Goal: Transaction & Acquisition: Purchase product/service

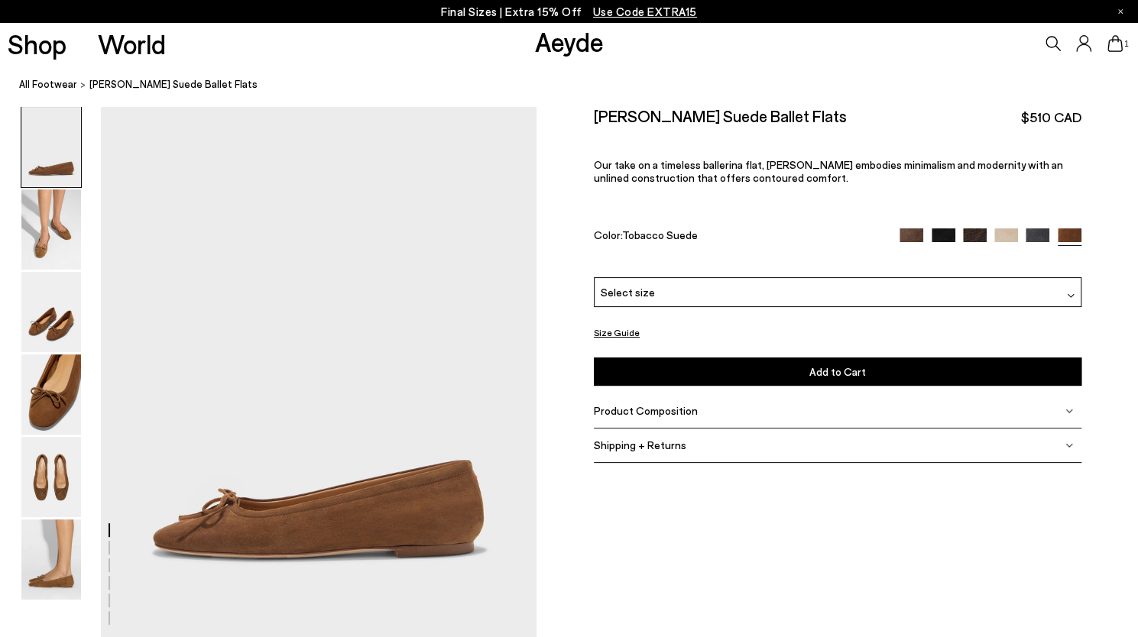
click at [906, 233] on img at bounding box center [911, 240] width 24 height 24
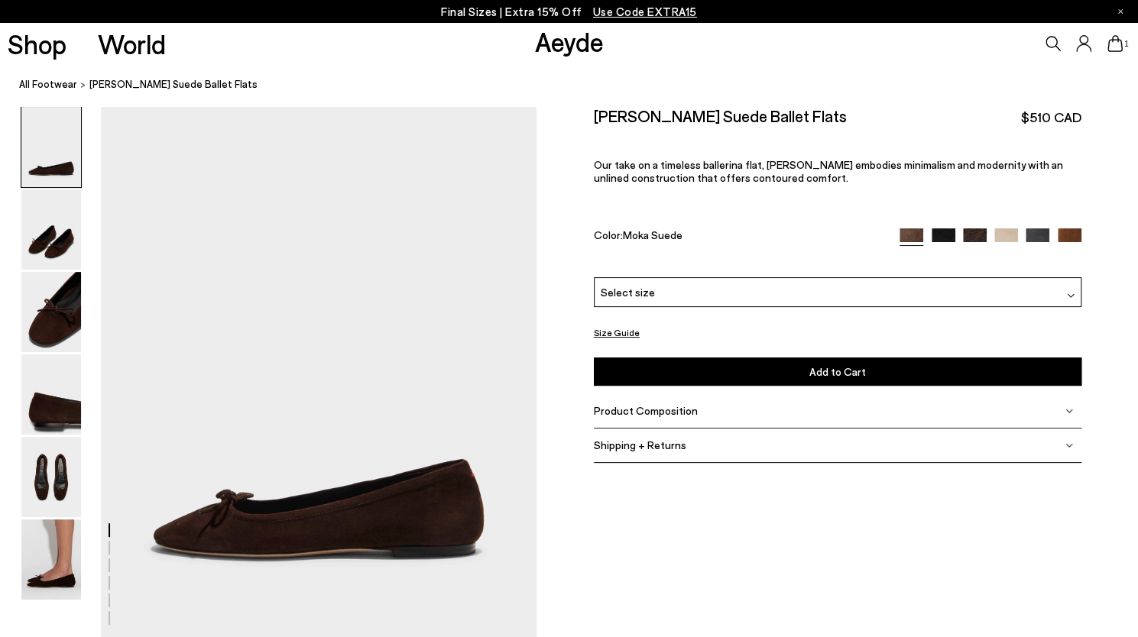
click at [975, 236] on img at bounding box center [975, 240] width 24 height 24
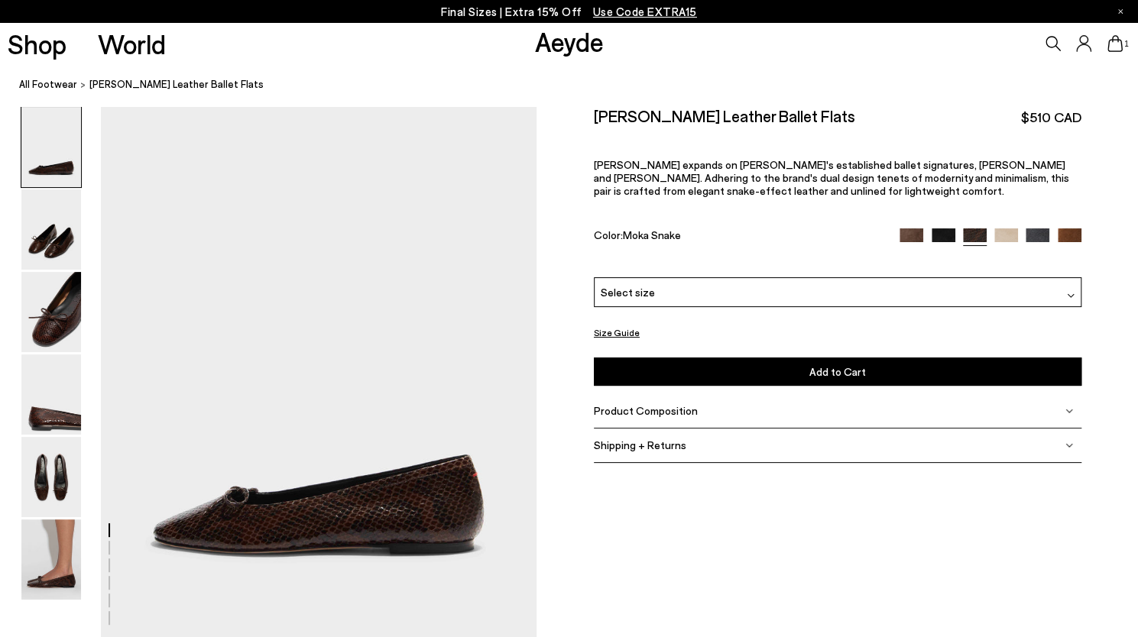
click at [910, 233] on img at bounding box center [911, 240] width 24 height 24
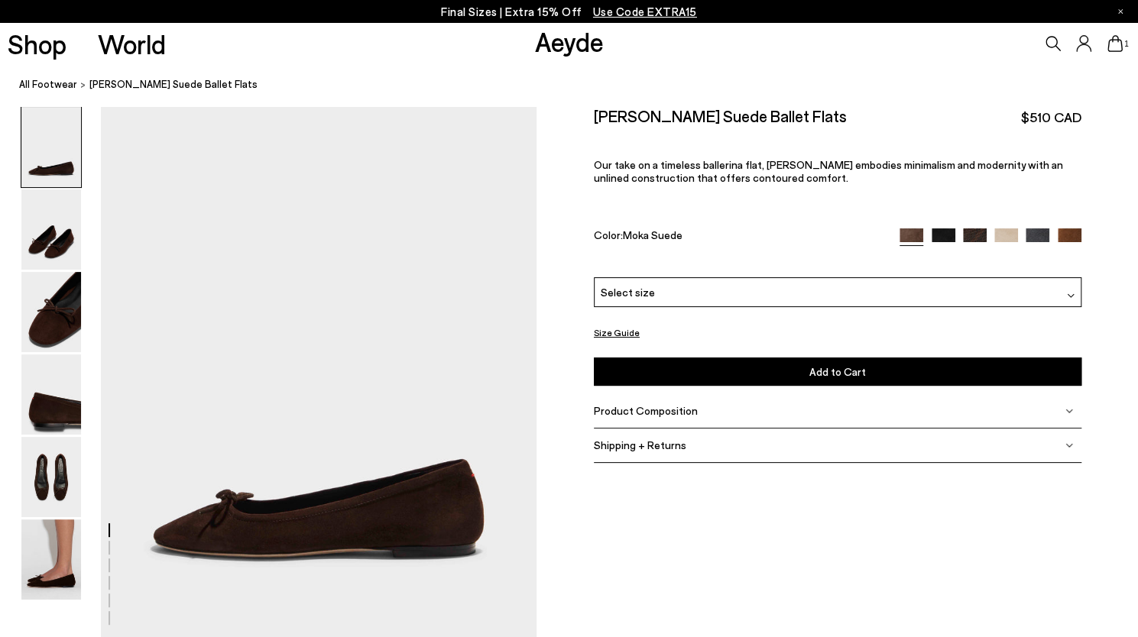
click at [738, 300] on div "Select size" at bounding box center [837, 292] width 487 height 30
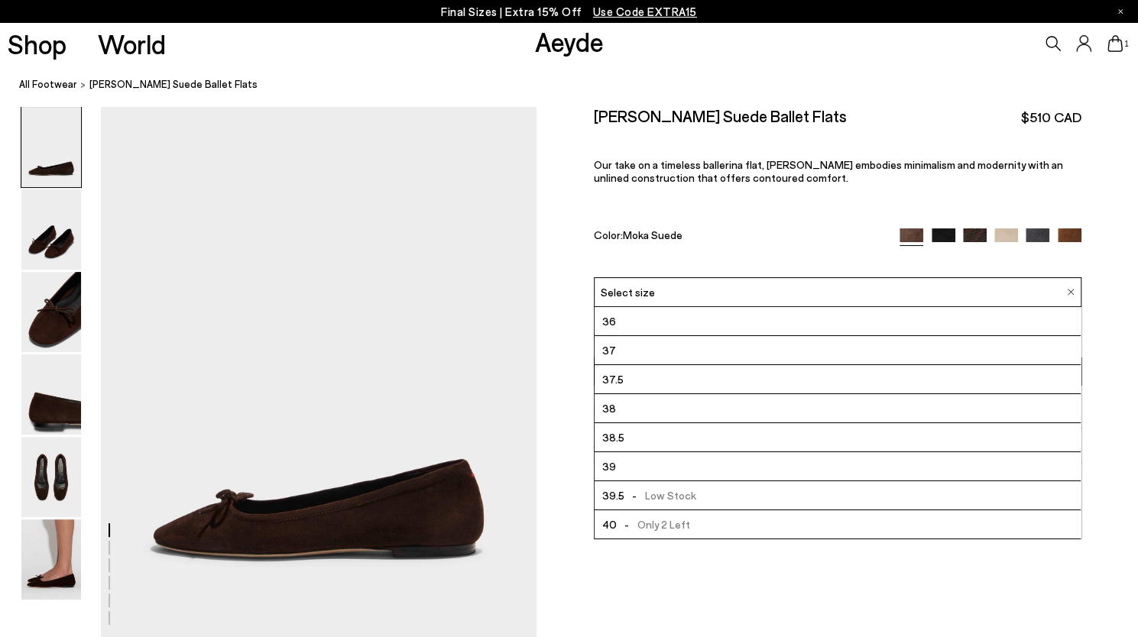
click at [668, 346] on li "37" at bounding box center [837, 350] width 486 height 29
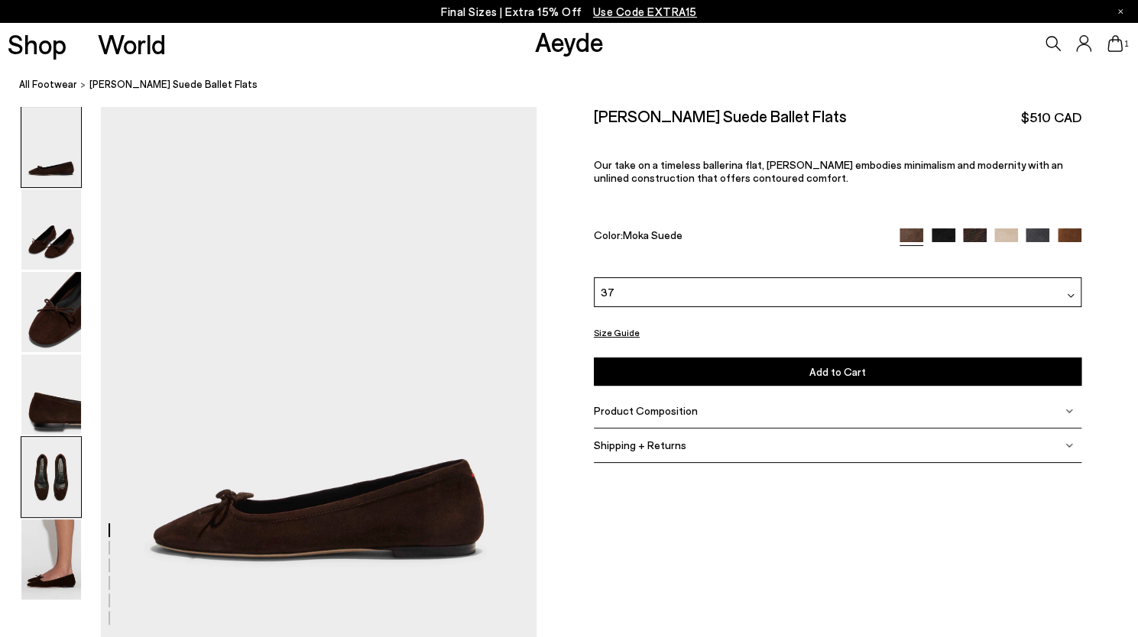
click at [41, 469] on img at bounding box center [51, 477] width 60 height 80
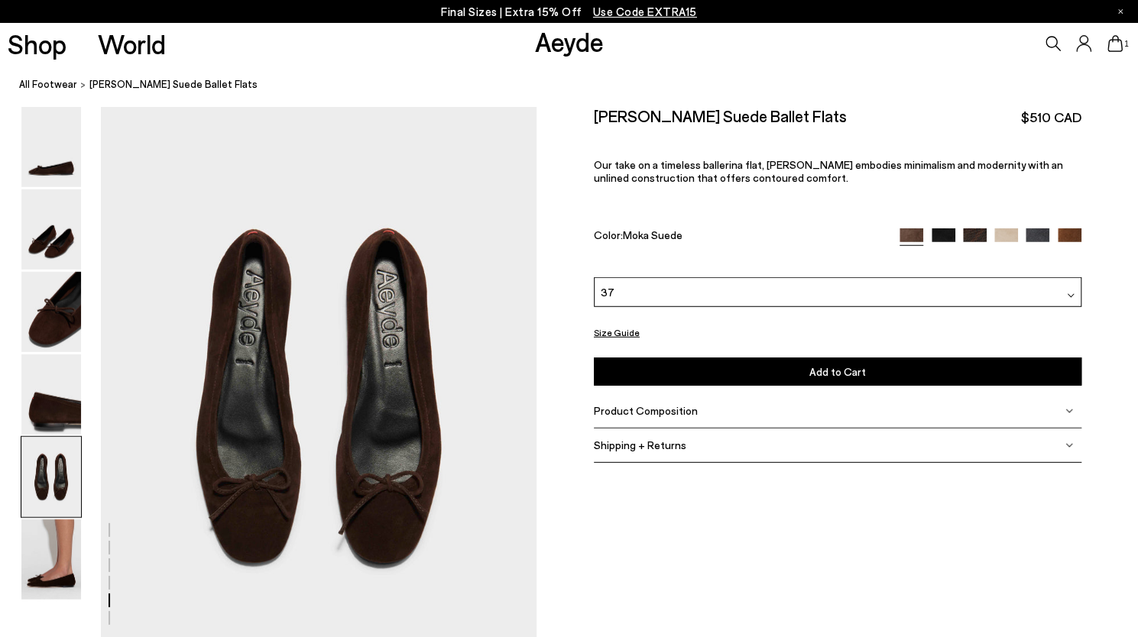
scroll to position [2284, 0]
click at [1000, 233] on img at bounding box center [1006, 240] width 24 height 24
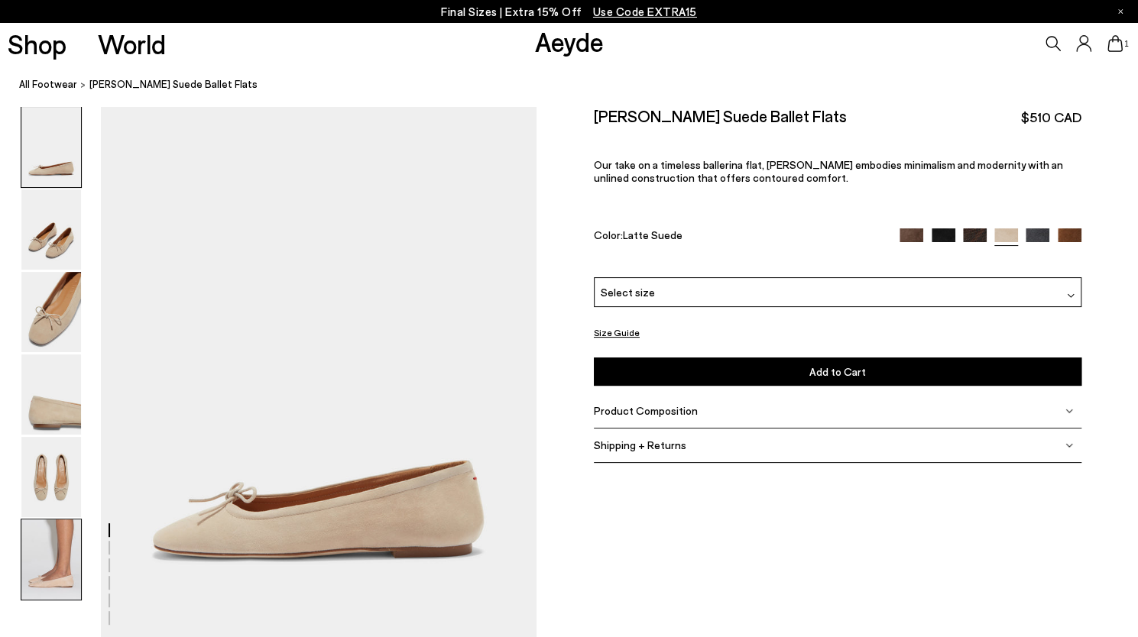
click at [40, 555] on img at bounding box center [51, 560] width 60 height 80
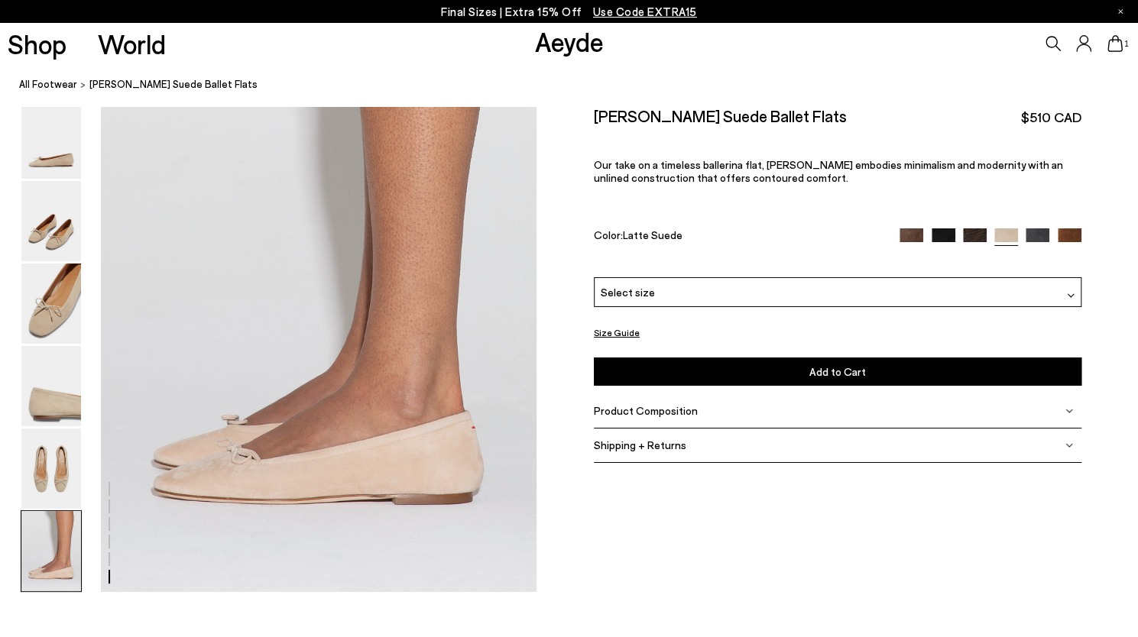
scroll to position [2972, 0]
